Goal: Task Accomplishment & Management: Complete application form

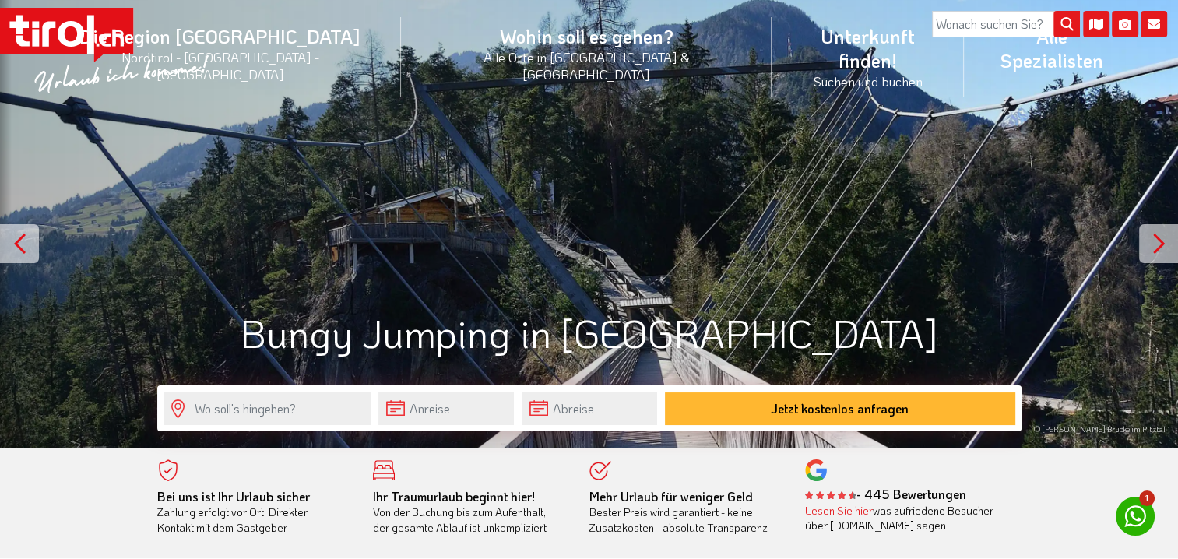
scroll to position [234, 0]
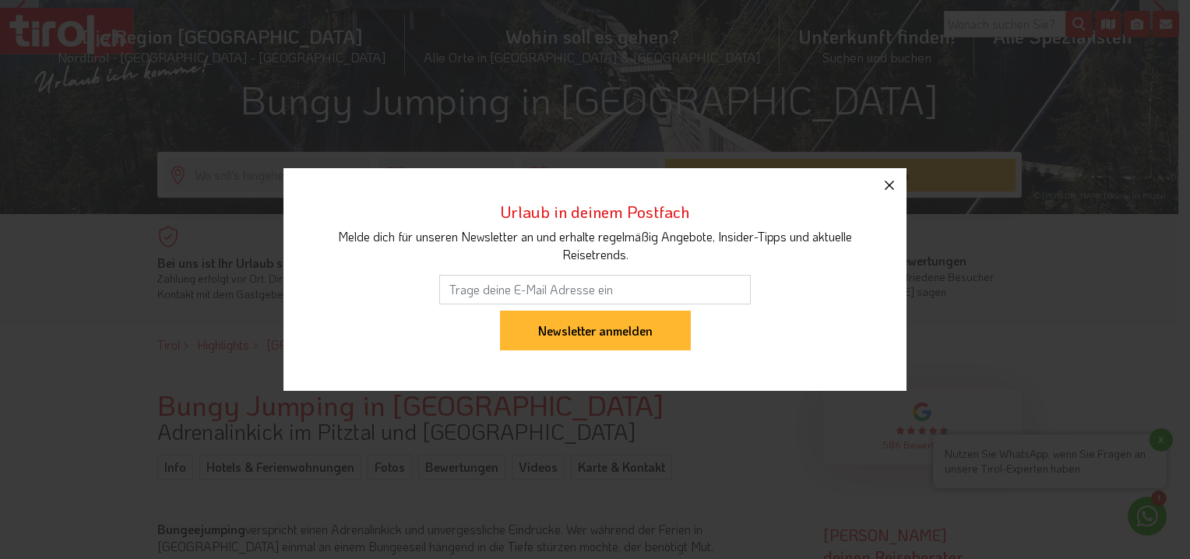
click at [889, 191] on icon "button" at bounding box center [889, 185] width 19 height 19
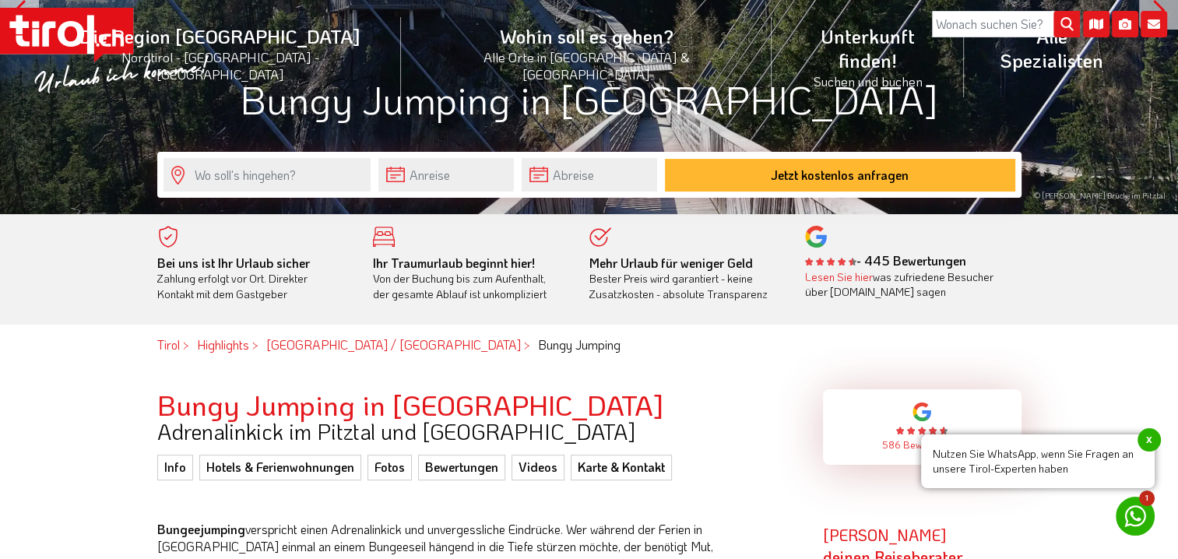
scroll to position [78, 0]
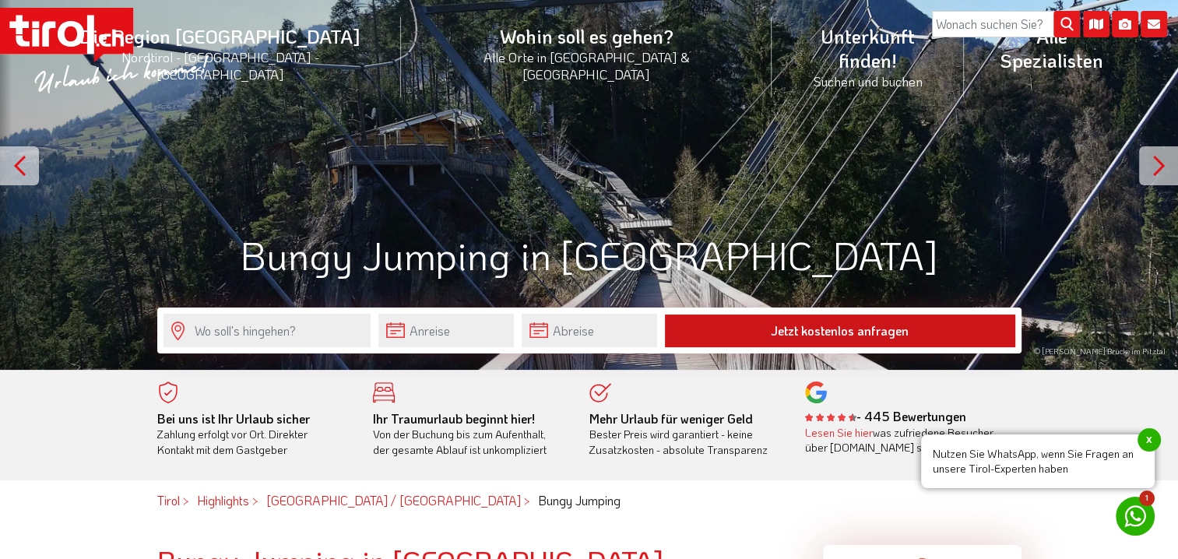
click at [738, 336] on button "Jetzt kostenlos anfragen" at bounding box center [840, 331] width 350 height 33
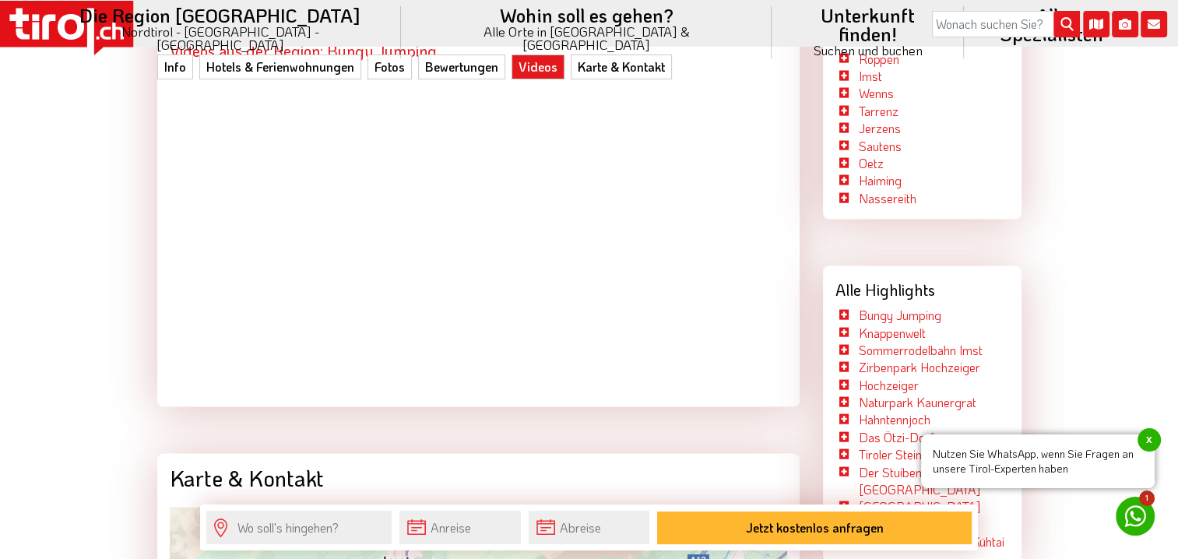
scroll to position [3192, 0]
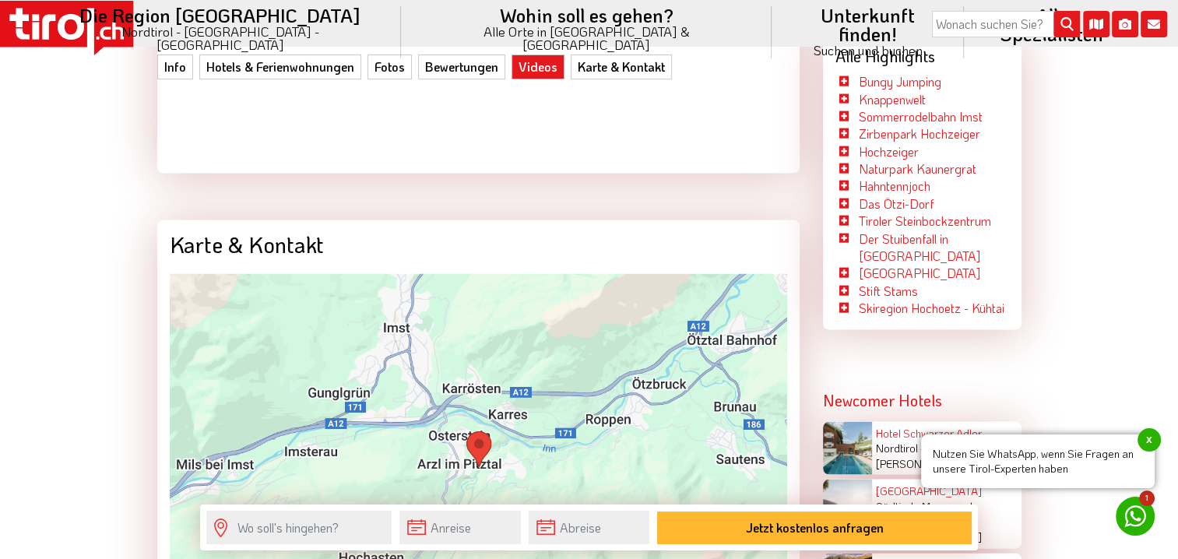
drag, startPoint x: 577, startPoint y: 277, endPoint x: 573, endPoint y: 305, distance: 28.3
